Goal: Navigation & Orientation: Find specific page/section

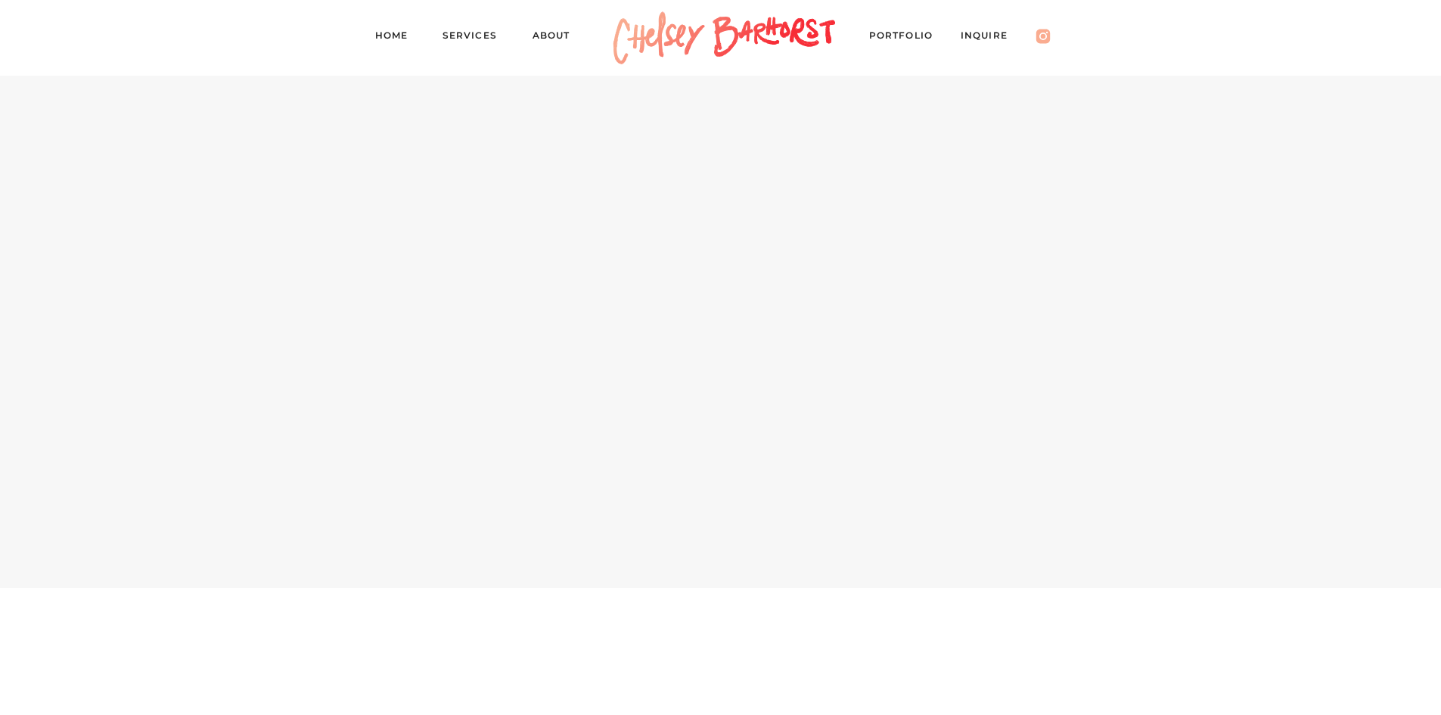
scroll to position [6428, 0]
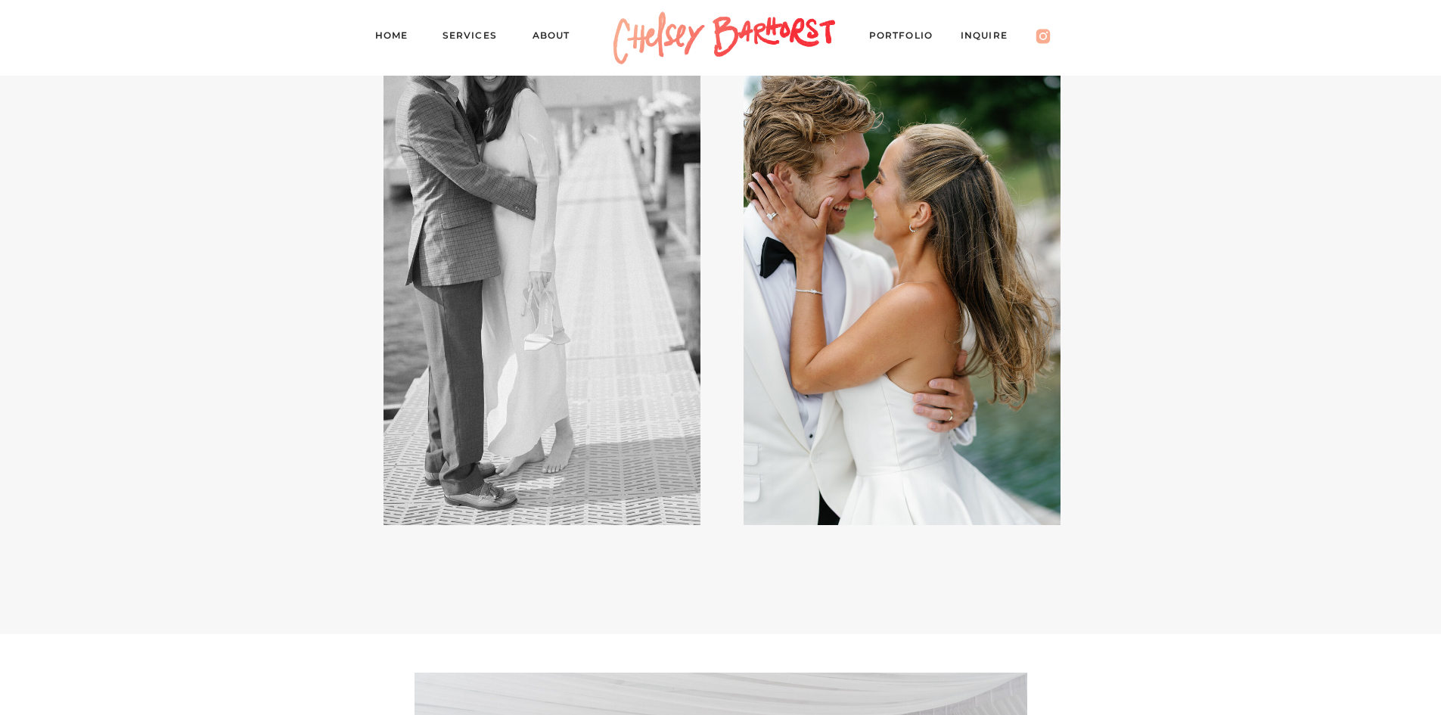
click at [895, 304] on div at bounding box center [901, 286] width 317 height 476
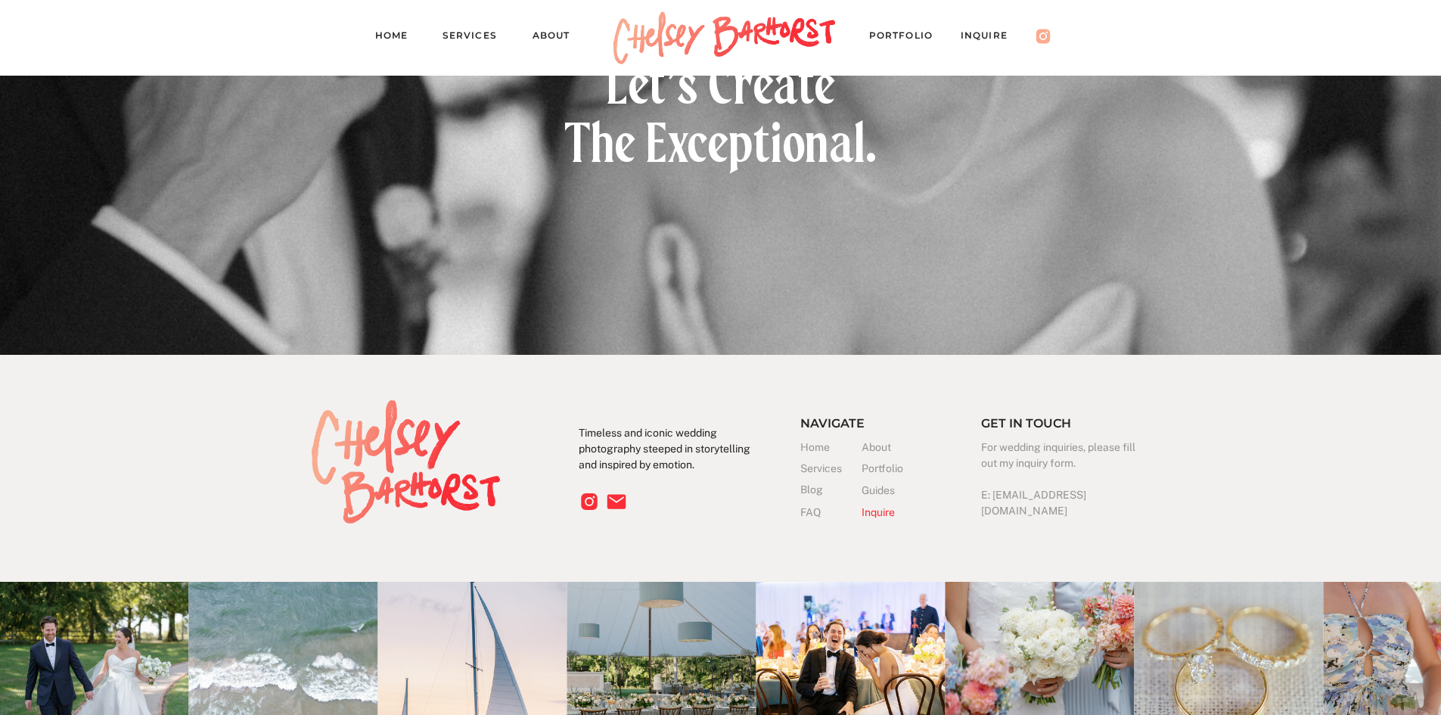
scroll to position [15401, 0]
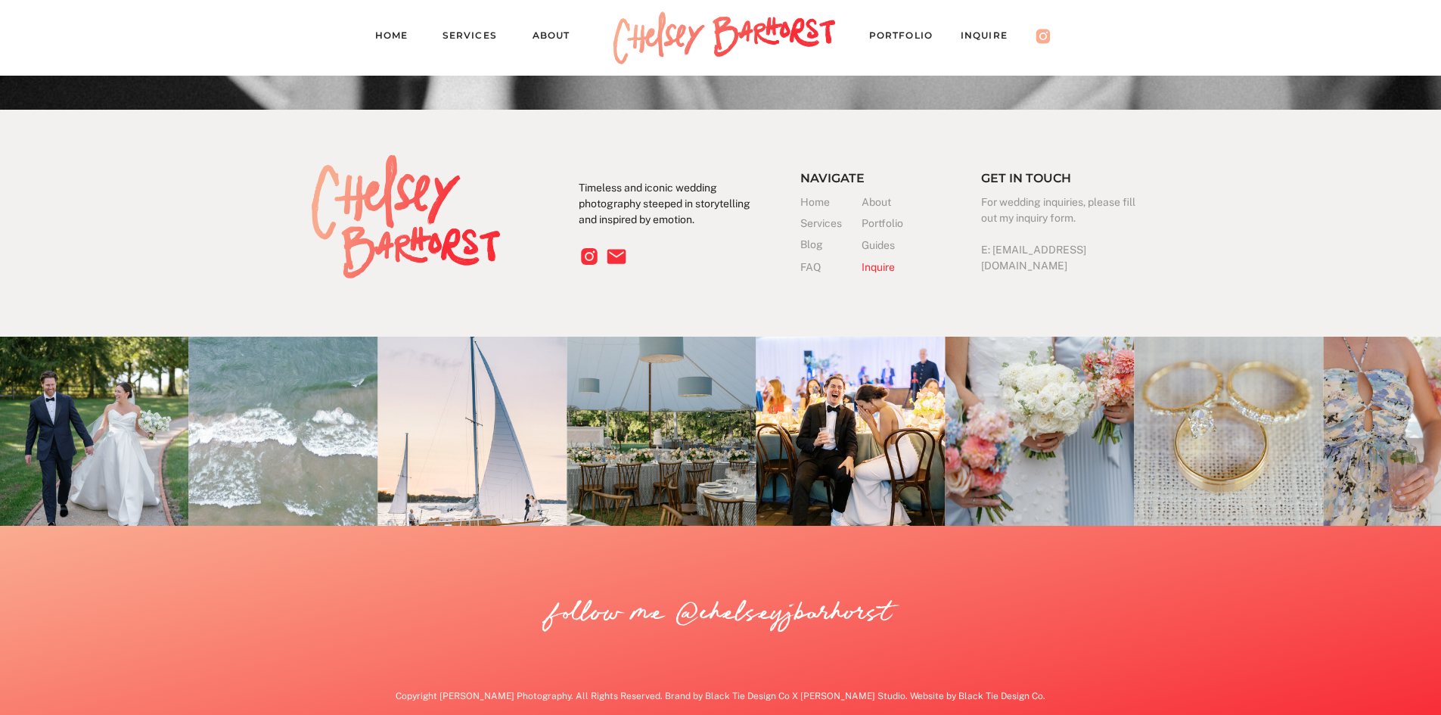
click at [846, 461] on img at bounding box center [850, 431] width 189 height 189
click at [813, 204] on h3 "Home" at bounding box center [830, 202] width 61 height 16
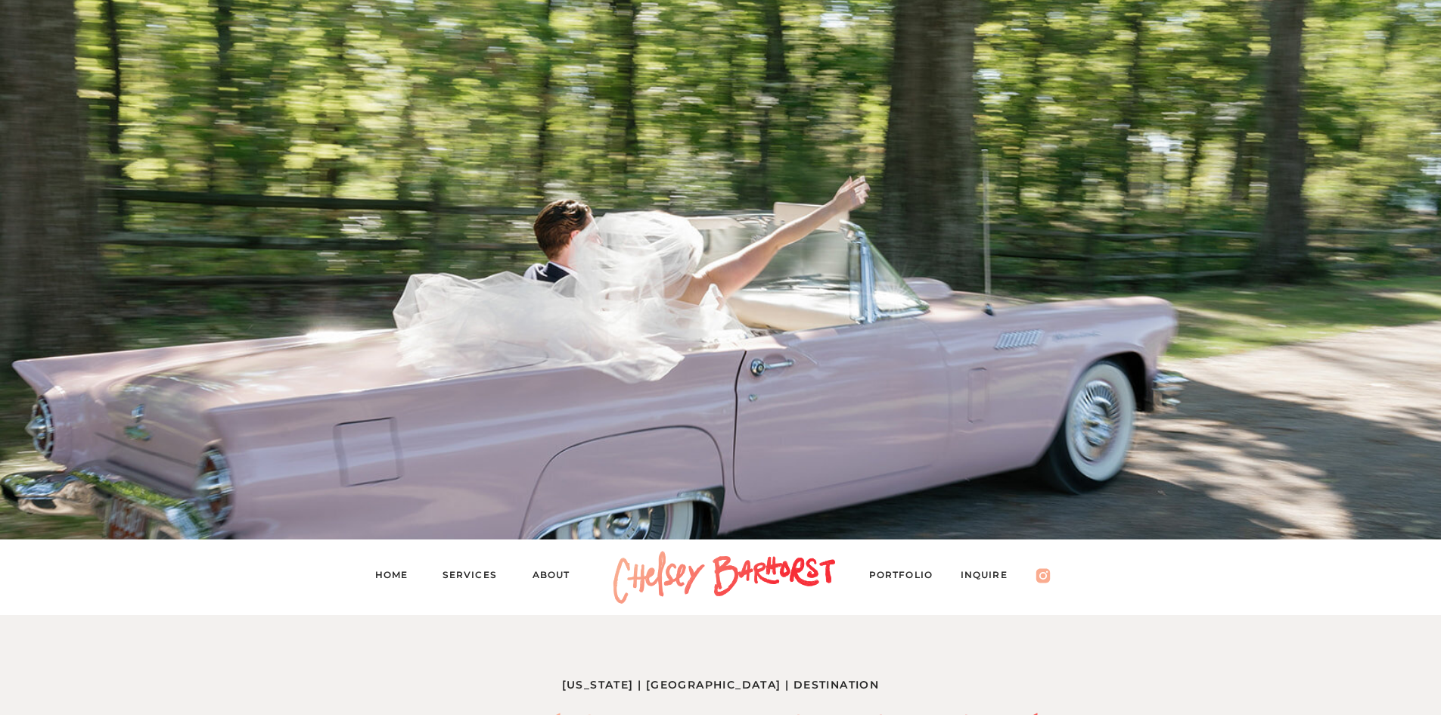
drag, startPoint x: 275, startPoint y: 268, endPoint x: 317, endPoint y: 79, distance: 194.3
